Goal: Task Accomplishment & Management: Use online tool/utility

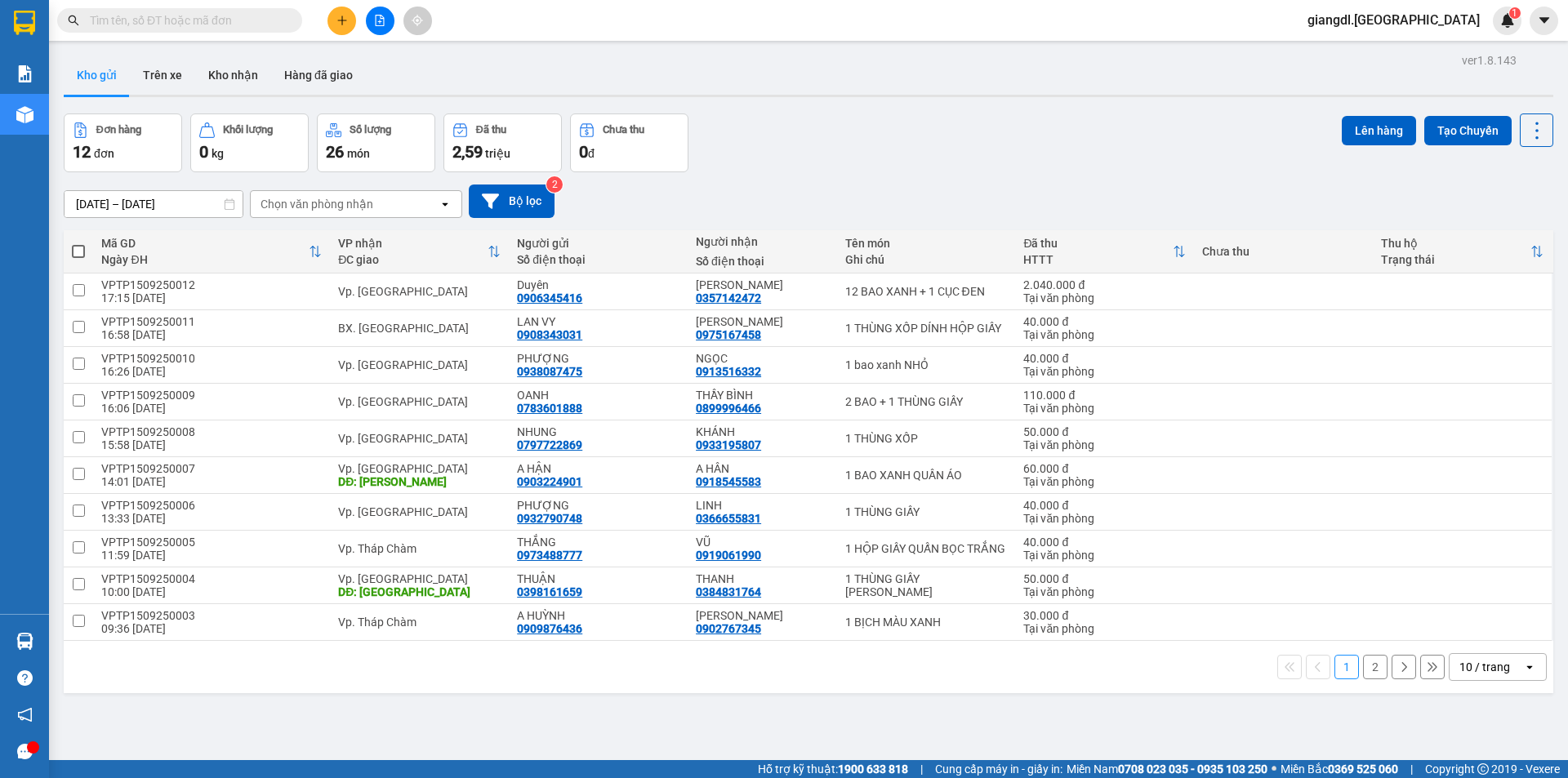
click at [1363, 675] on button "2" at bounding box center [1375, 667] width 24 height 24
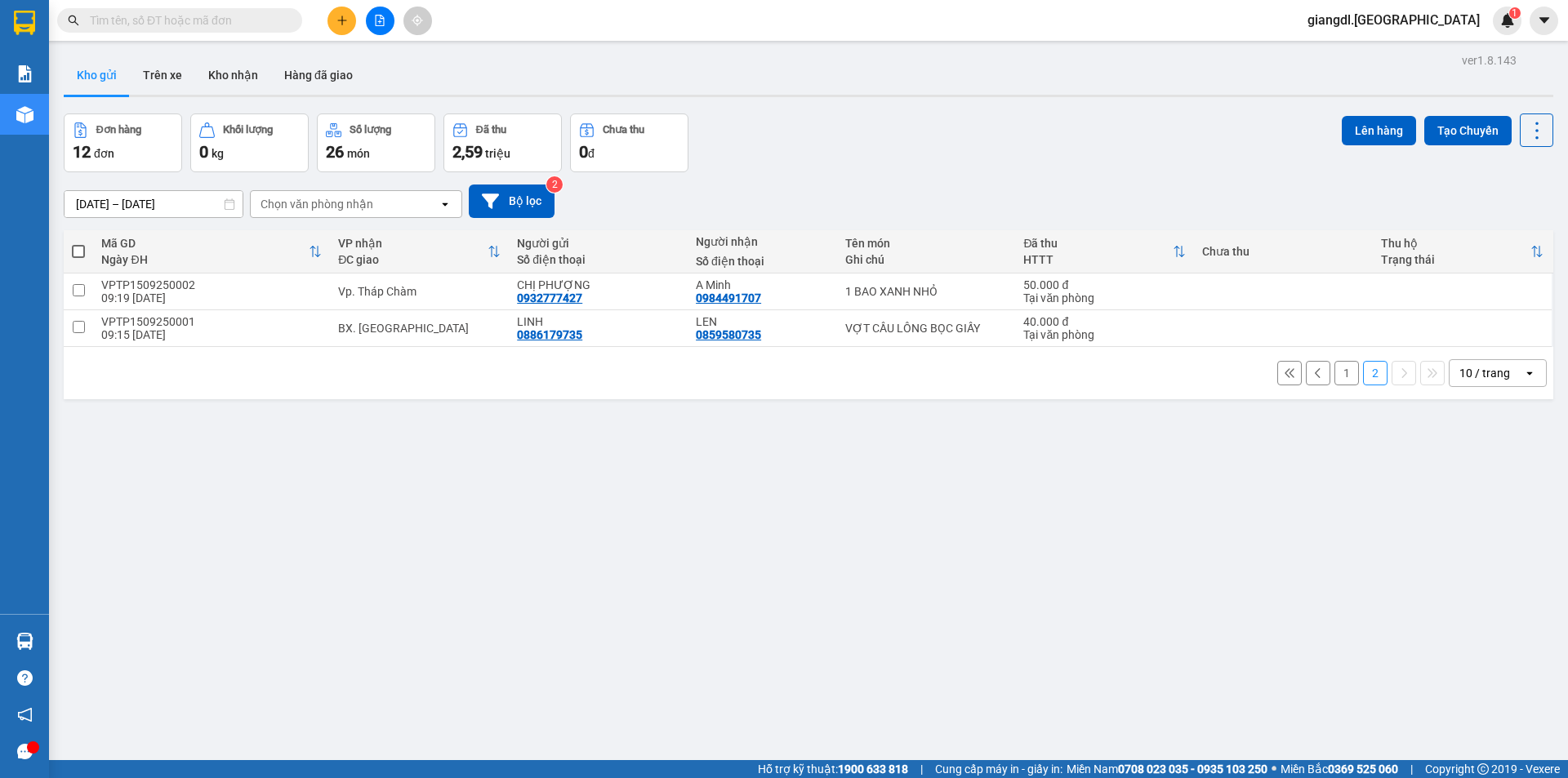
click at [1347, 377] on div "1 2 10 / trang open" at bounding box center [809, 373] width 1477 height 28
click at [1334, 377] on button "1" at bounding box center [1346, 373] width 24 height 24
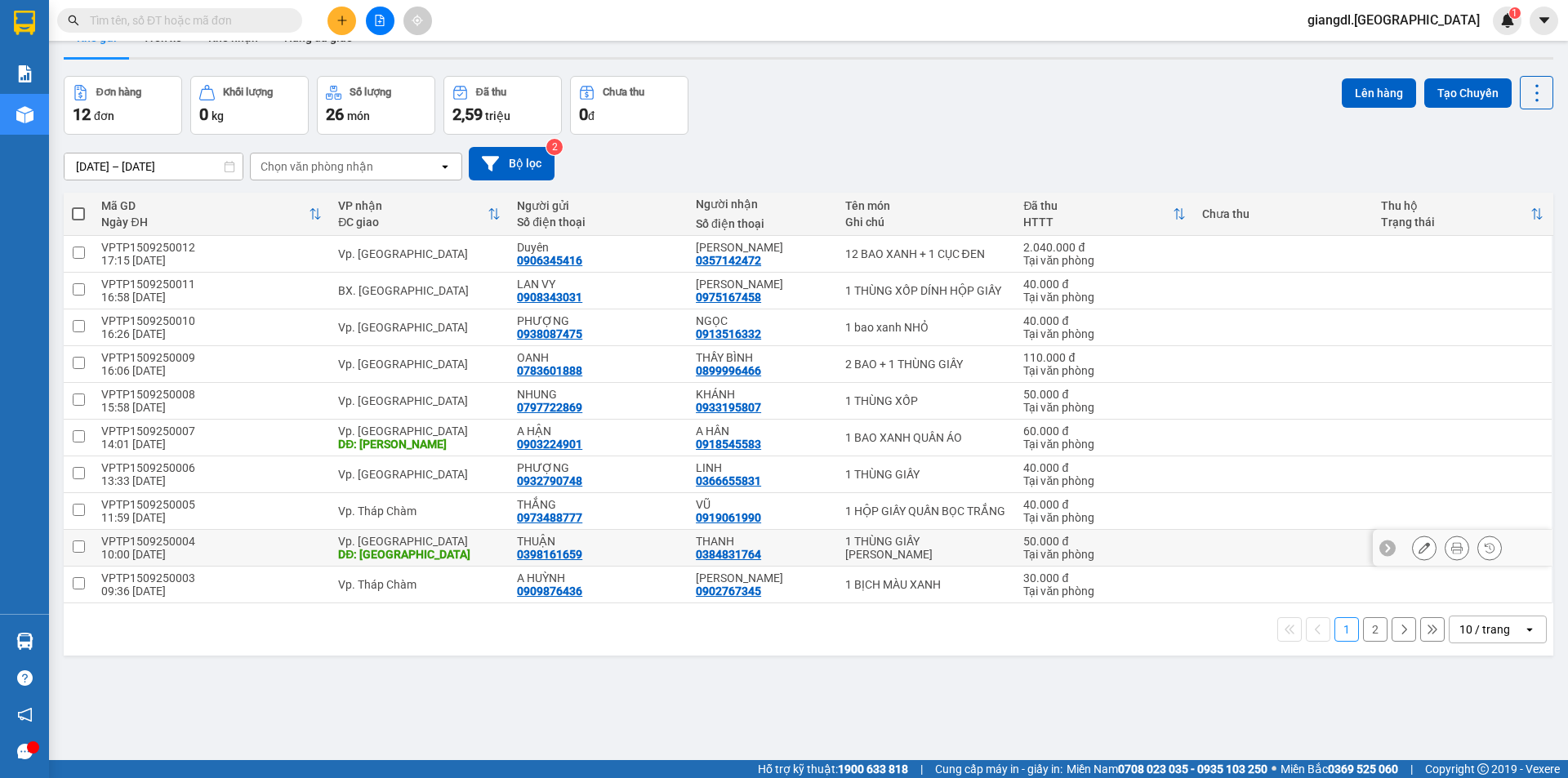
scroll to position [75, 0]
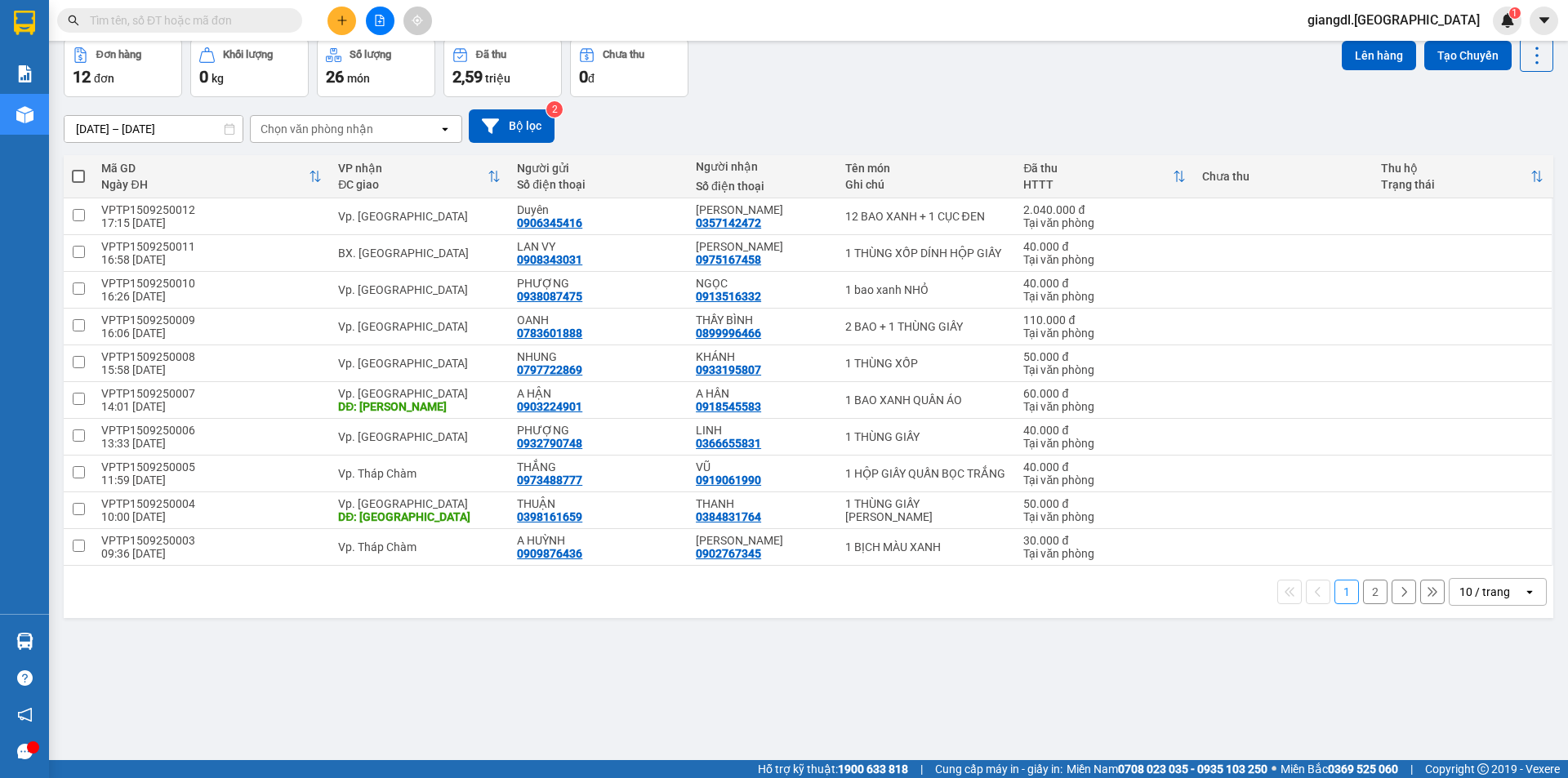
click at [1363, 593] on button "2" at bounding box center [1375, 591] width 24 height 24
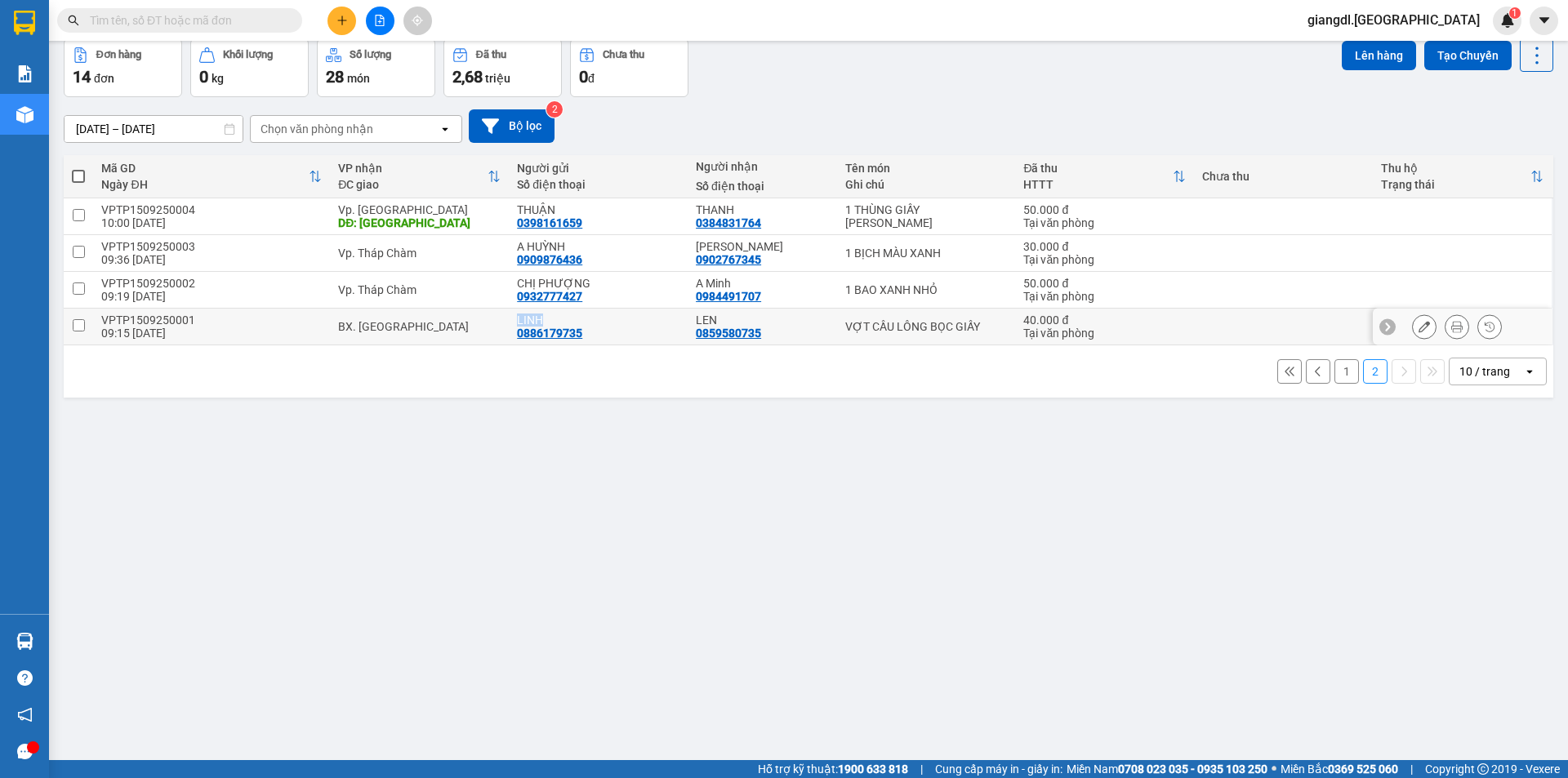
drag, startPoint x: 546, startPoint y: 318, endPoint x: 515, endPoint y: 320, distance: 31.1
click at [517, 320] on div "LINH" at bounding box center [597, 320] width 162 height 13
checkbox input "true"
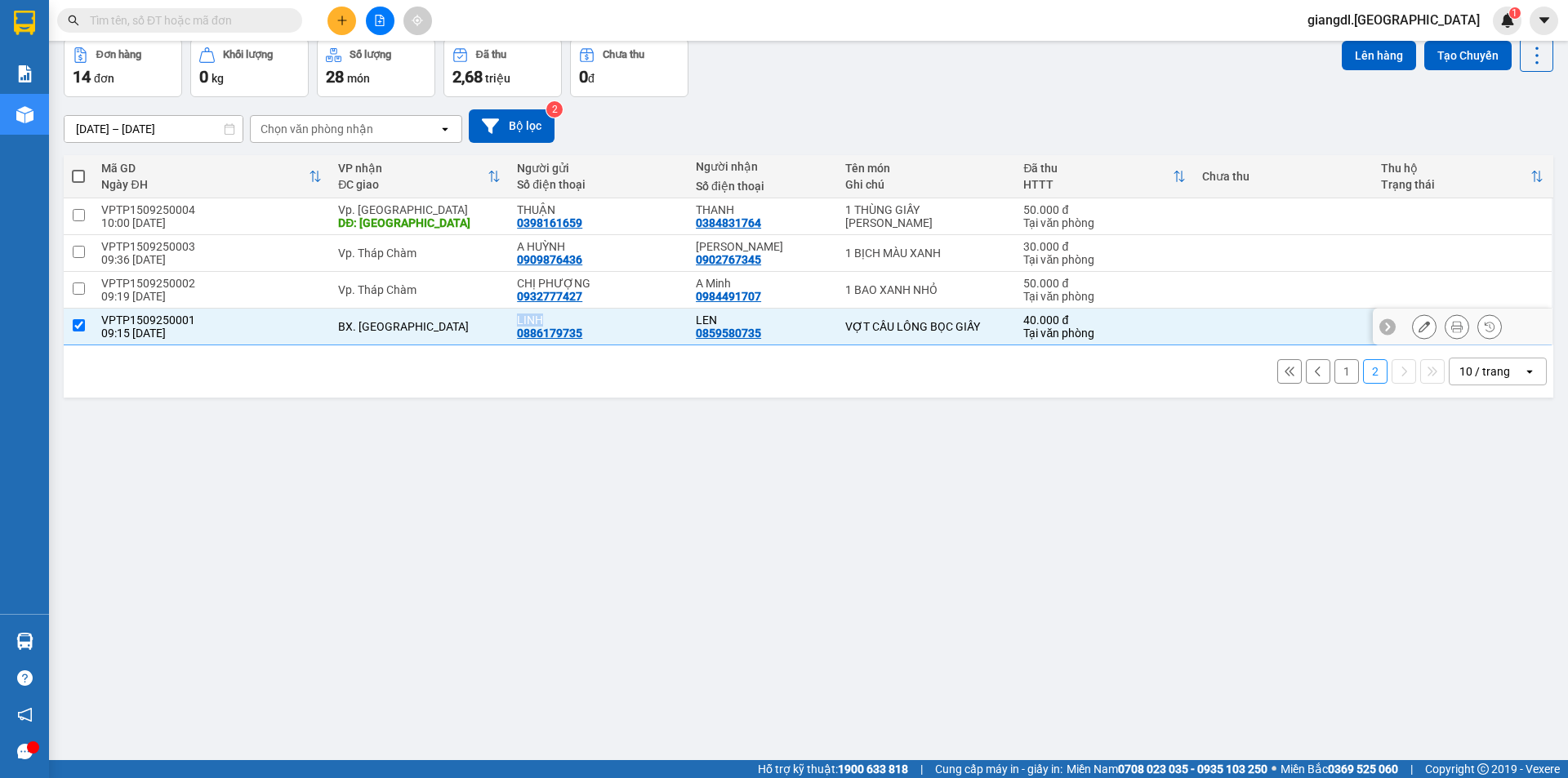
copy div "LINH"
drag, startPoint x: 589, startPoint y: 285, endPoint x: 535, endPoint y: 282, distance: 54.1
click at [535, 282] on div "CHỊ PHƯỢNG" at bounding box center [597, 283] width 162 height 13
checkbox input "true"
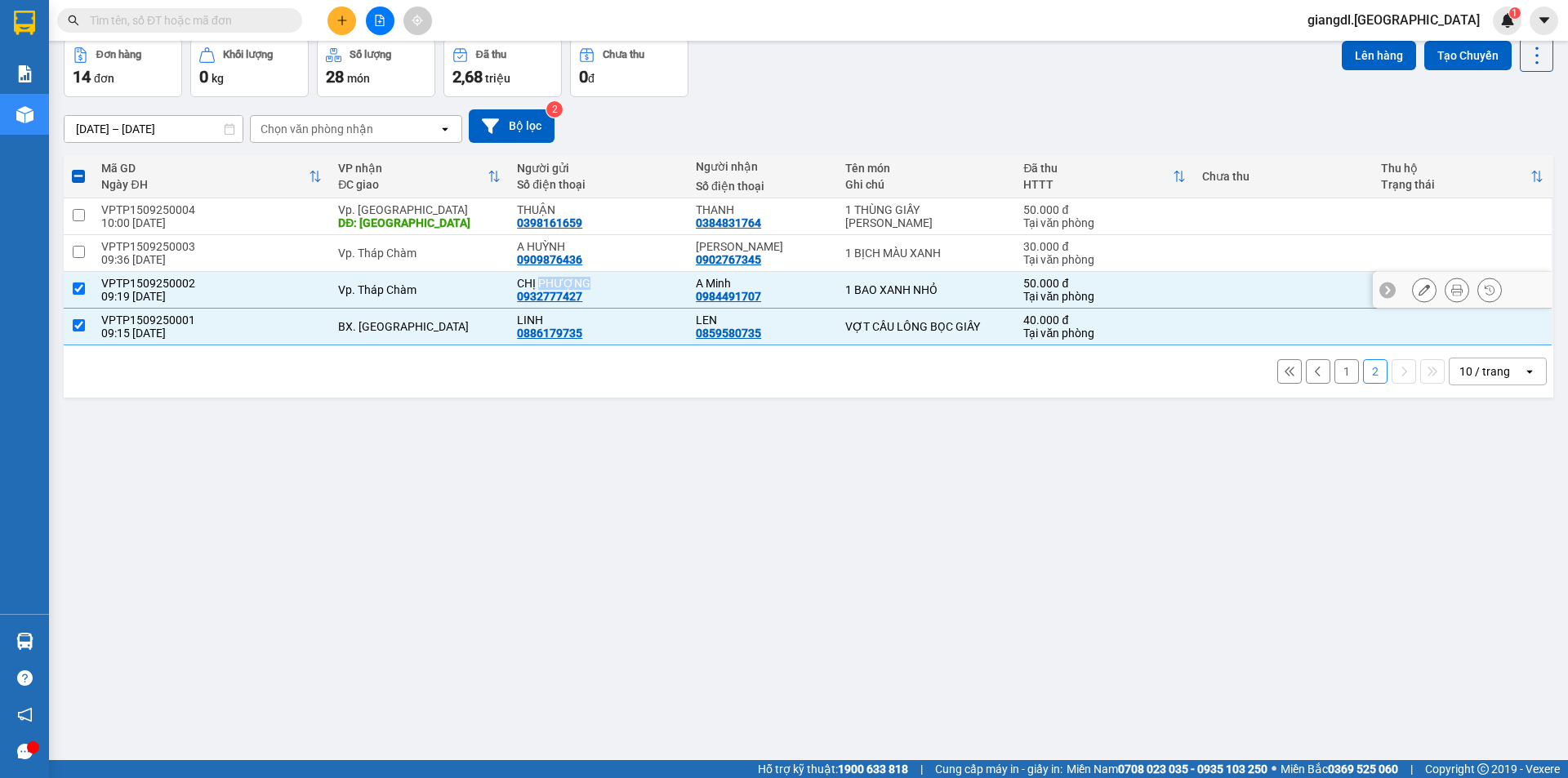
copy div "PHƯỢNG"
drag, startPoint x: 564, startPoint y: 246, endPoint x: 524, endPoint y: 246, distance: 40.0
click at [524, 246] on div "A HUỲNH" at bounding box center [597, 246] width 162 height 13
checkbox input "true"
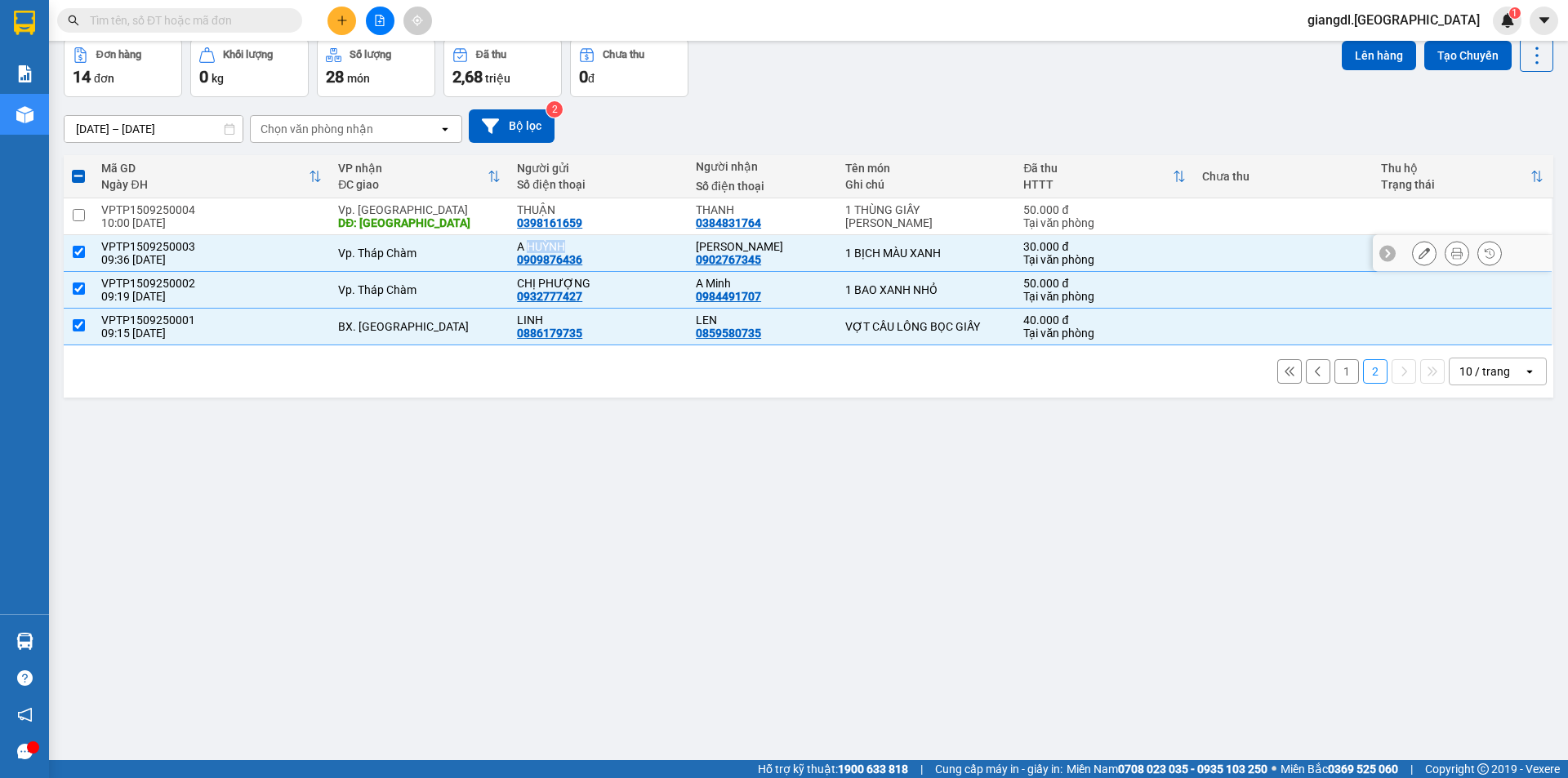
copy div "HUỲNH"
drag, startPoint x: 557, startPoint y: 209, endPoint x: 511, endPoint y: 213, distance: 46.2
click at [511, 213] on td "THUẬN 0398161659" at bounding box center [598, 217] width 179 height 37
copy div "THUẬN"
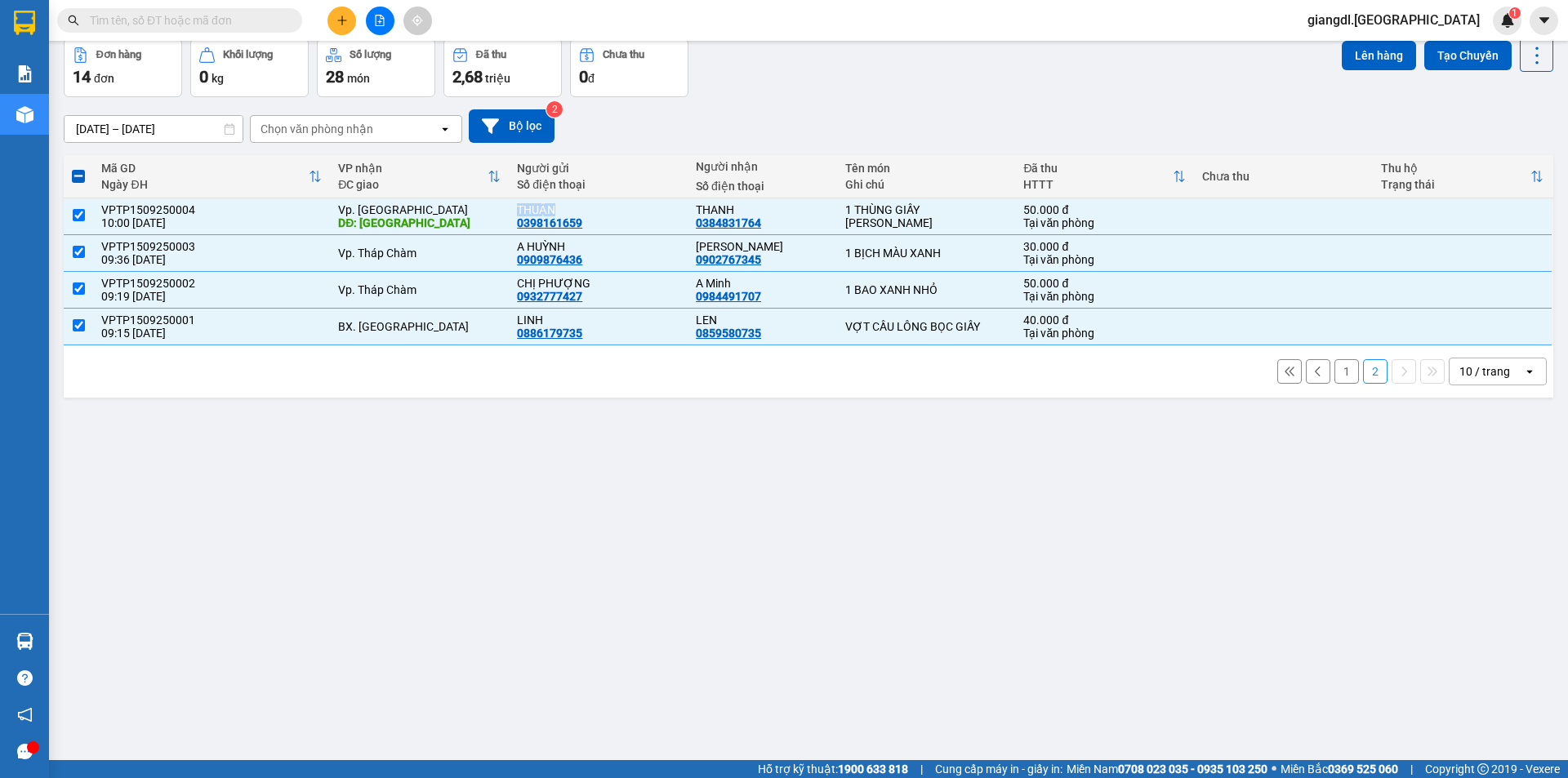
click at [1336, 370] on button "1" at bounding box center [1346, 371] width 24 height 24
checkbox input "false"
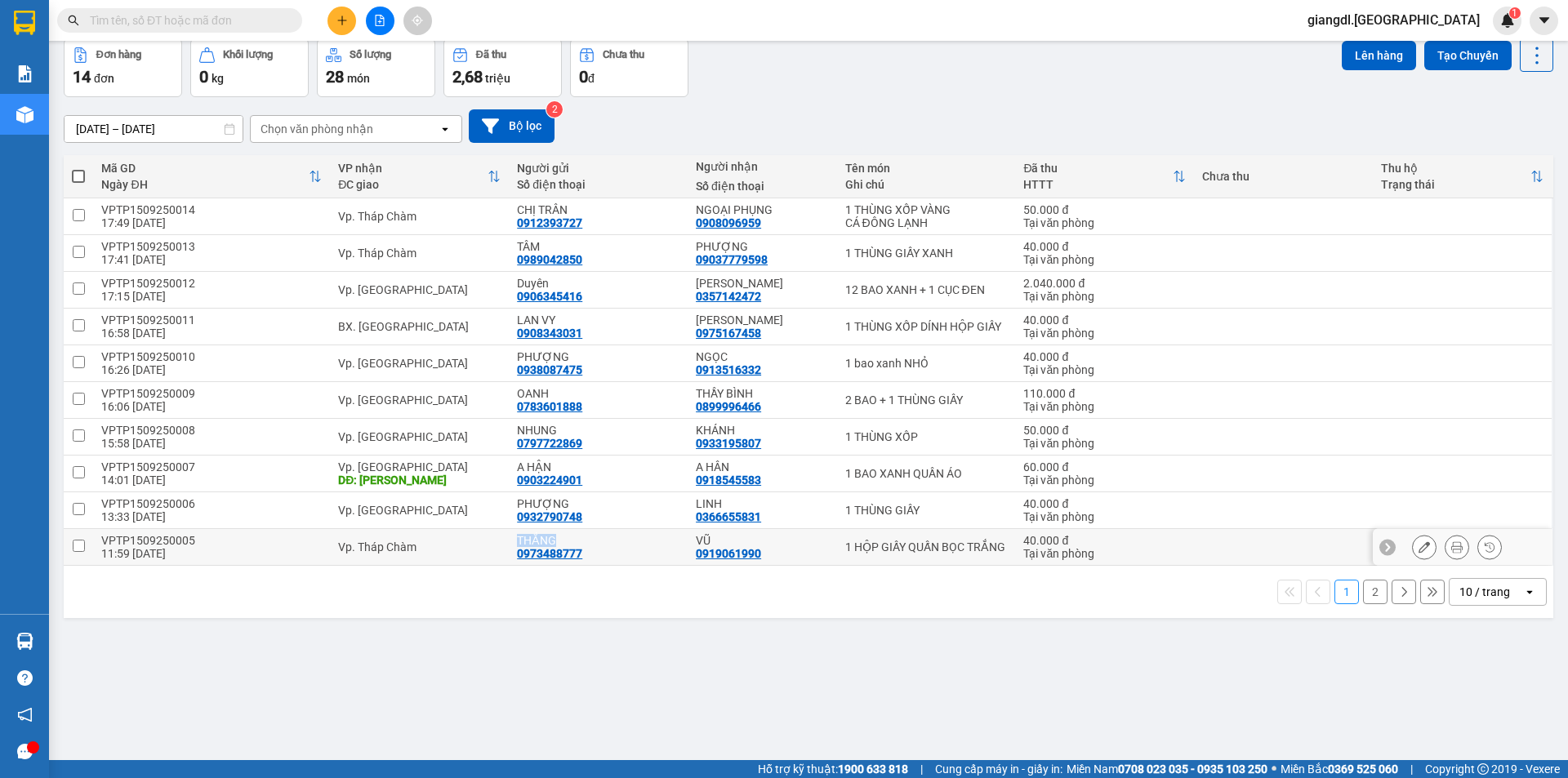
drag, startPoint x: 559, startPoint y: 537, endPoint x: 511, endPoint y: 537, distance: 48.0
click at [511, 537] on td "THẮNG 0973488777" at bounding box center [598, 548] width 179 height 37
checkbox input "true"
copy div "THẮNG"
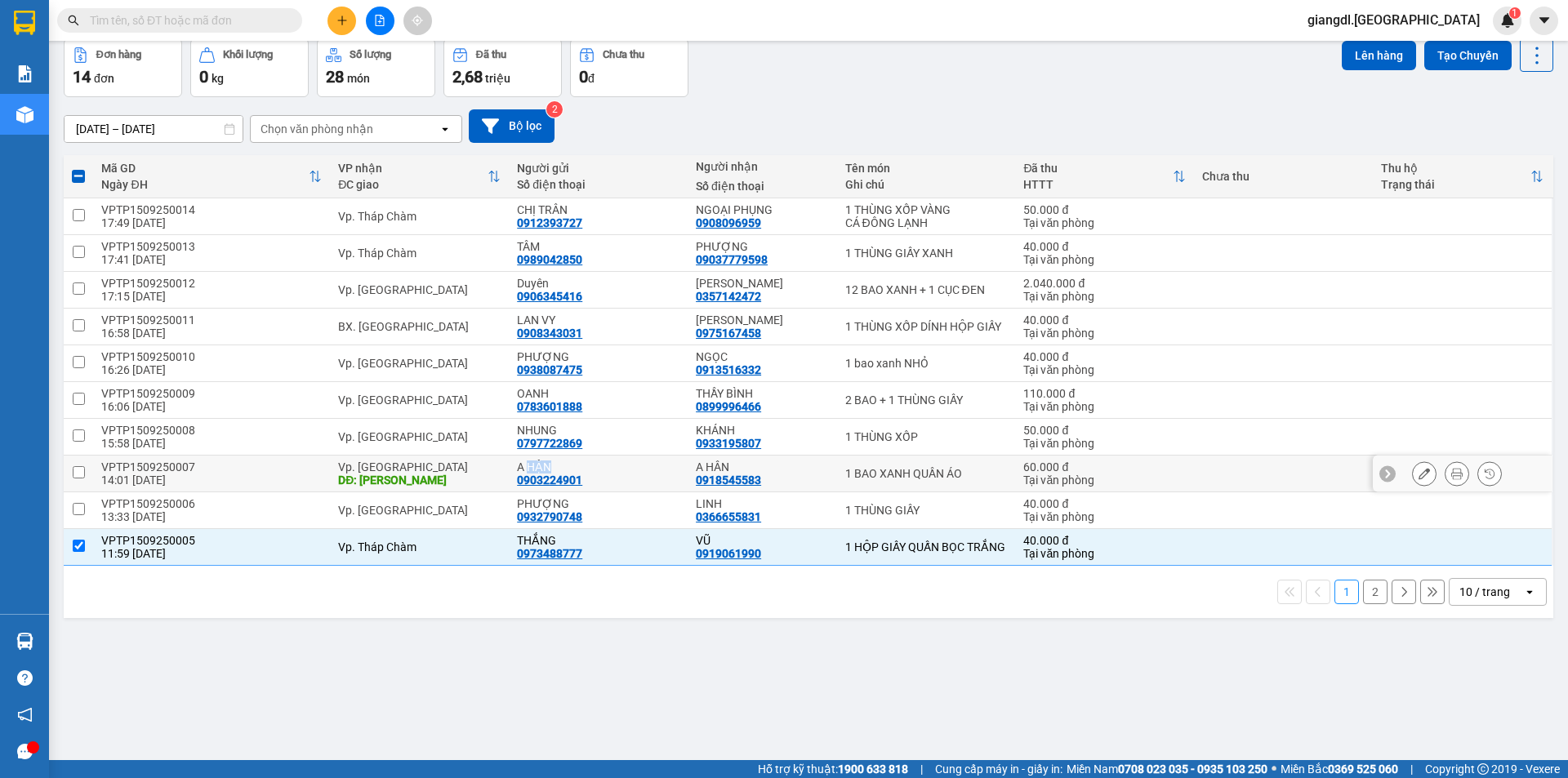
drag, startPoint x: 554, startPoint y: 459, endPoint x: 525, endPoint y: 463, distance: 29.3
click at [525, 463] on td "A HẬN 0903224901" at bounding box center [598, 474] width 179 height 37
checkbox input "true"
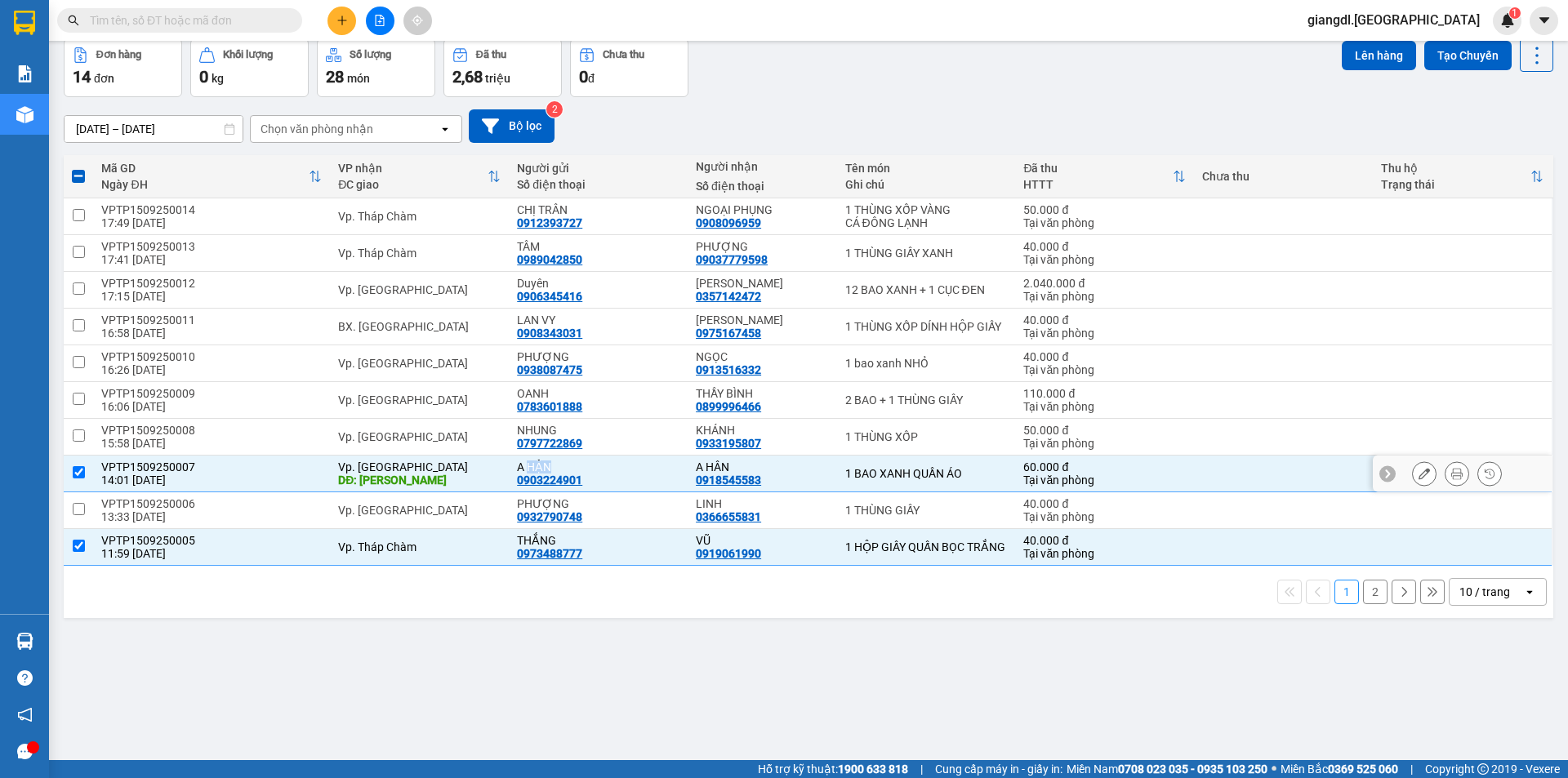
copy div "HẬN"
drag, startPoint x: 559, startPoint y: 431, endPoint x: 478, endPoint y: 429, distance: 81.0
click at [478, 429] on tr "VPTP1509250008 15:58 [DATE] Vp. [GEOGRAPHIC_DATA] 0797722869 KHÁNH 0933195807 1…" at bounding box center [808, 437] width 1490 height 37
checkbox input "true"
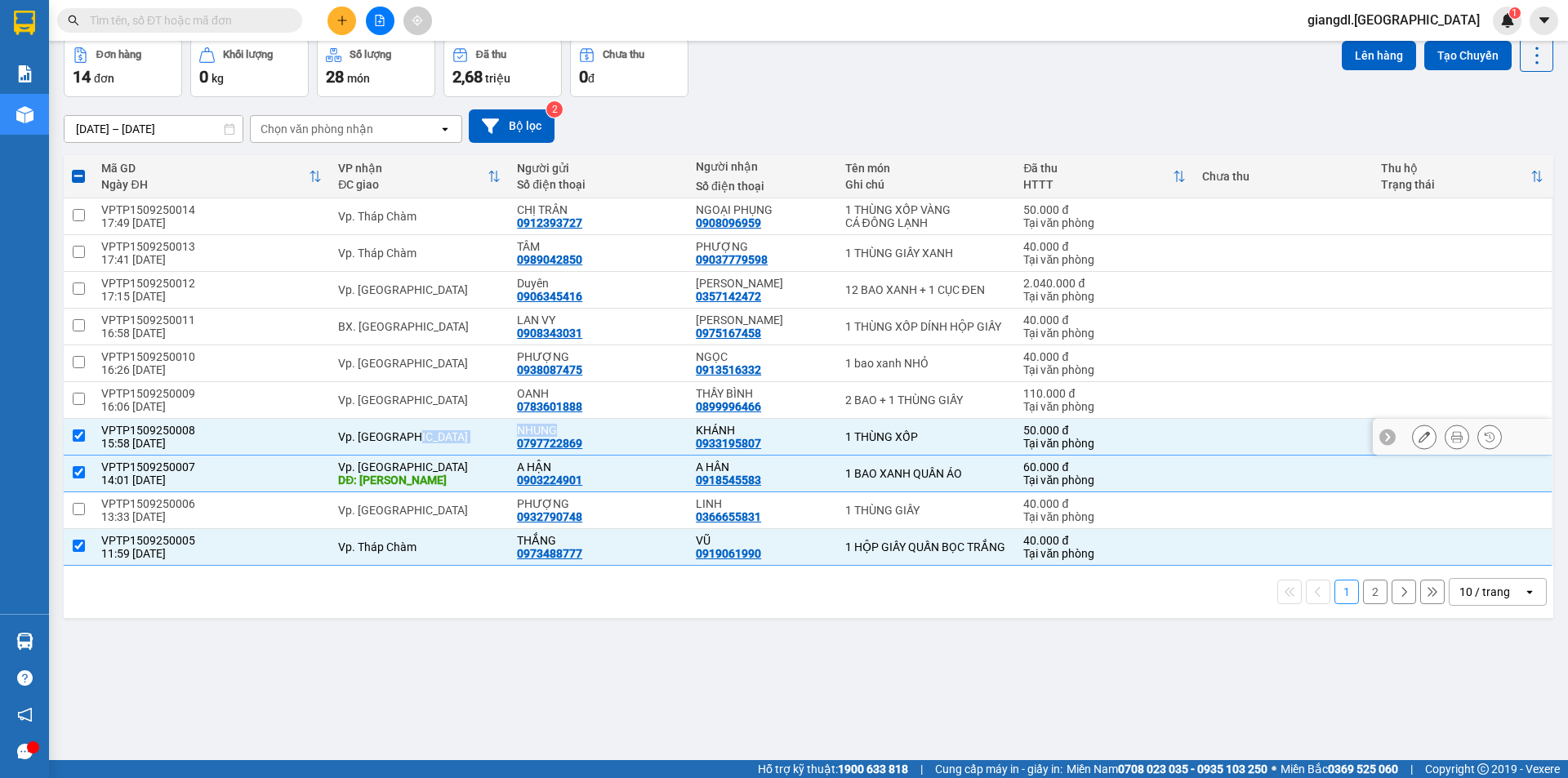
copy tr "NHUNG"
